Goal: Transaction & Acquisition: Purchase product/service

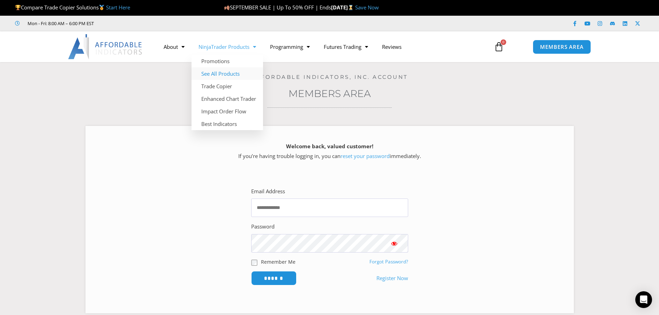
click at [217, 73] on link "See All Products" at bounding box center [228, 73] width 72 height 13
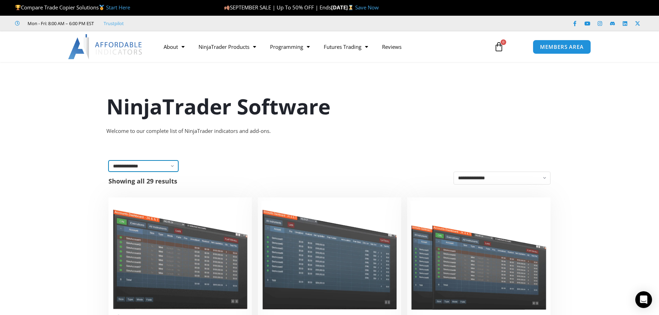
click at [173, 164] on select "**********" at bounding box center [144, 166] width 70 height 11
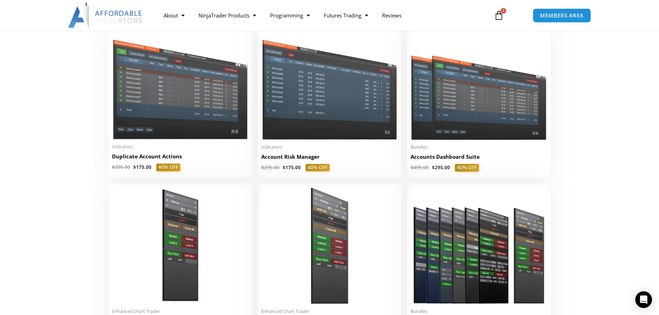
scroll to position [174, 0]
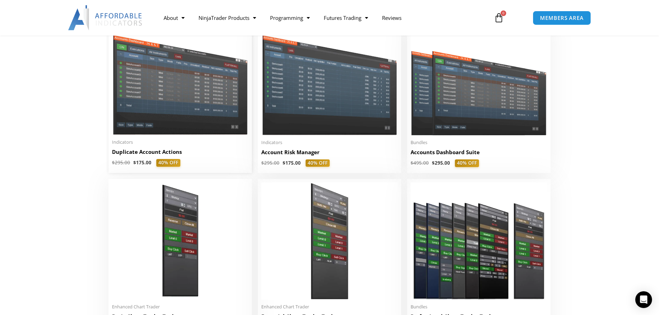
click at [171, 115] on img at bounding box center [180, 81] width 136 height 109
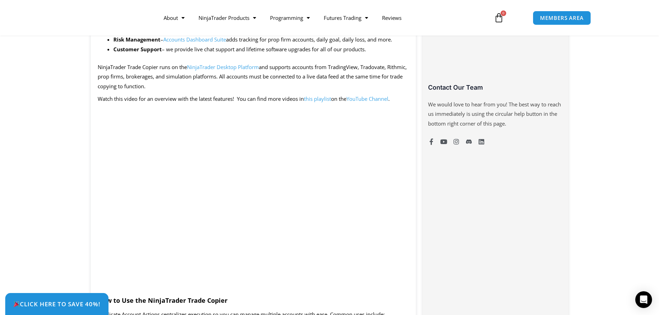
scroll to position [454, 0]
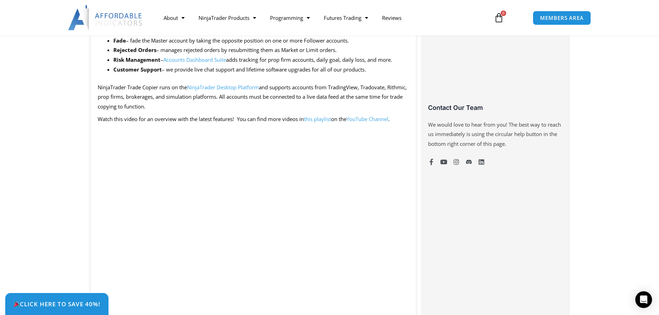
click at [317, 119] on link "this playlist" at bounding box center [317, 118] width 27 height 7
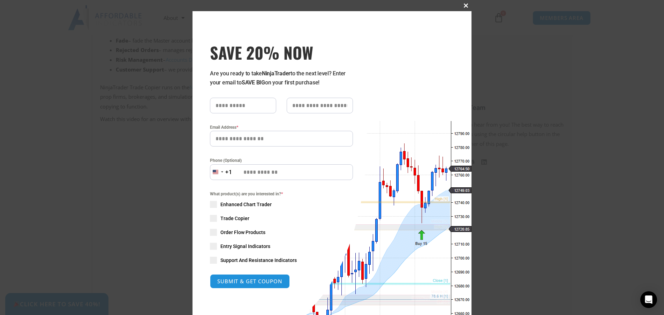
click at [464, 5] on span "SAVE 20% NOW popup" at bounding box center [466, 5] width 11 height 4
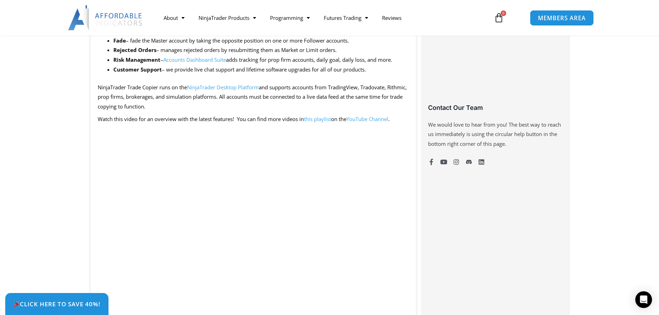
click at [546, 23] on link "MEMBERS AREA" at bounding box center [562, 18] width 64 height 16
